Goal: Information Seeking & Learning: Check status

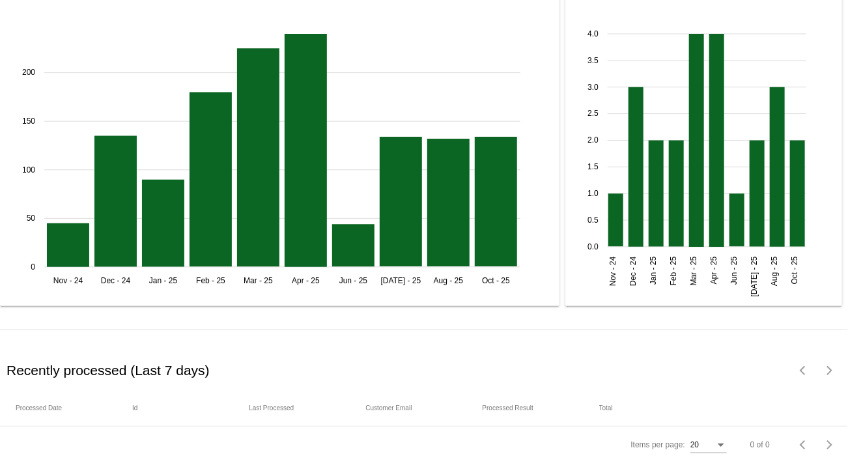
scroll to position [1767, 0]
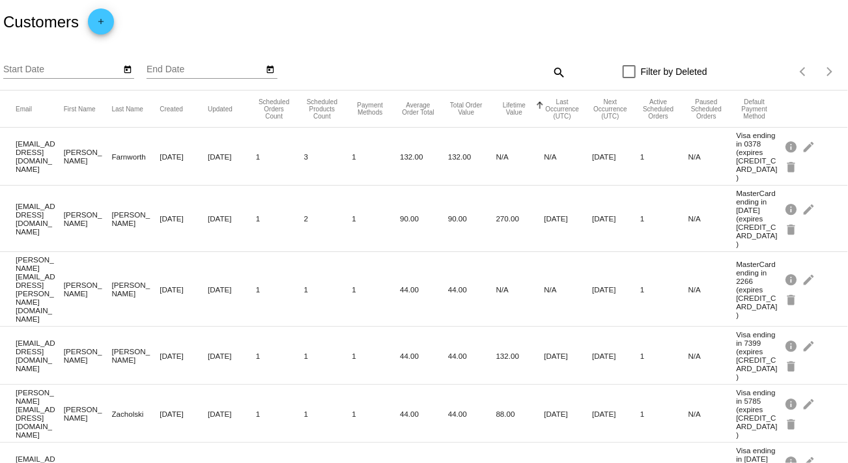
click at [505, 113] on button "Lifetime Value" at bounding box center [514, 109] width 36 height 14
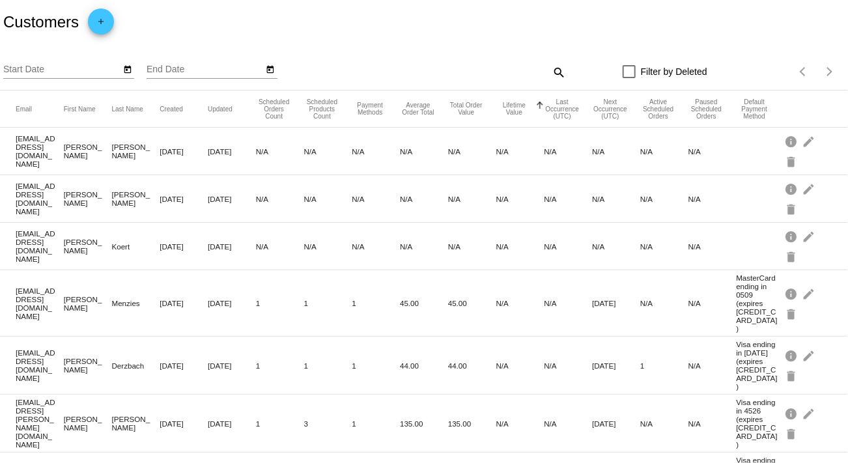
click at [505, 113] on button "Lifetime Value" at bounding box center [514, 109] width 36 height 14
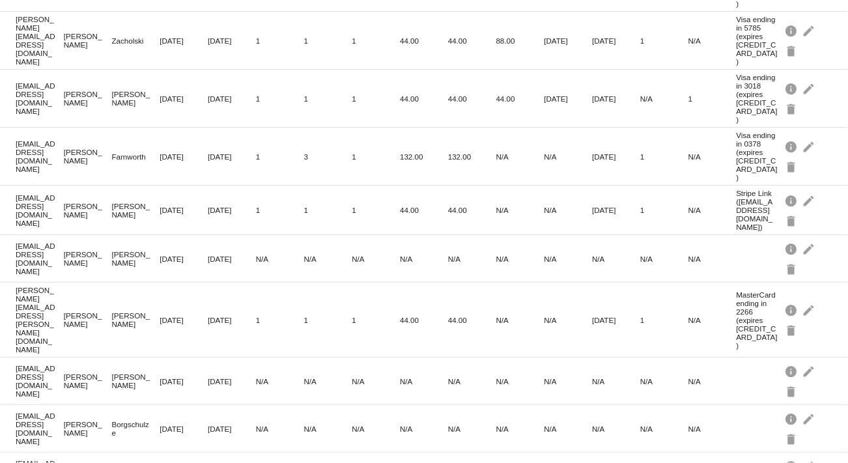
scroll to position [406, 0]
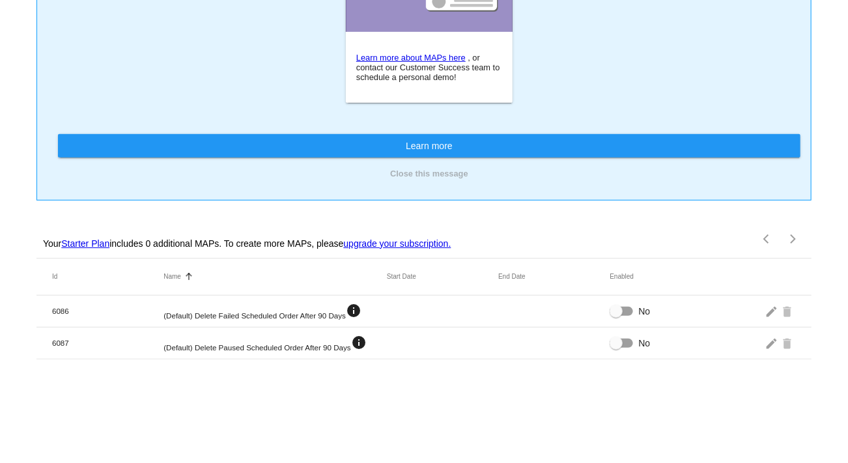
scroll to position [197, 0]
